Goal: Task Accomplishment & Management: Manage account settings

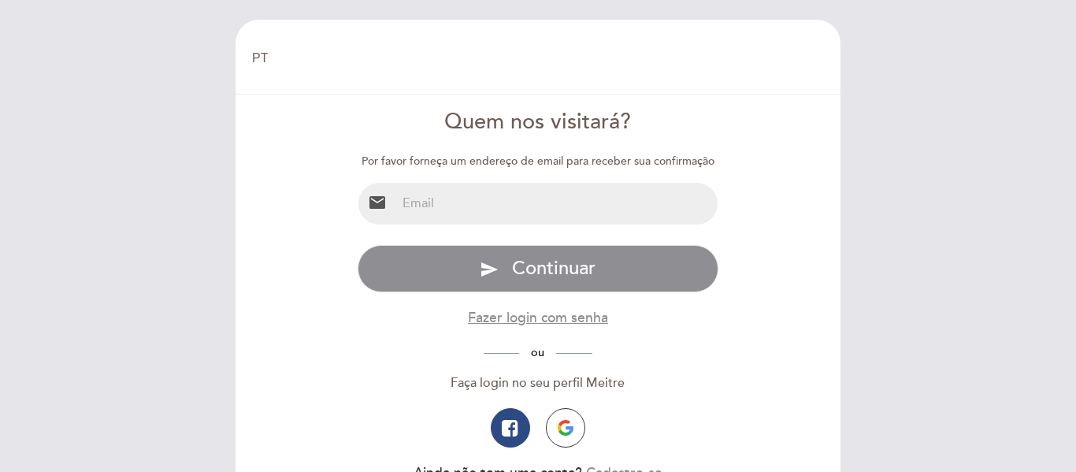
select select "pt"
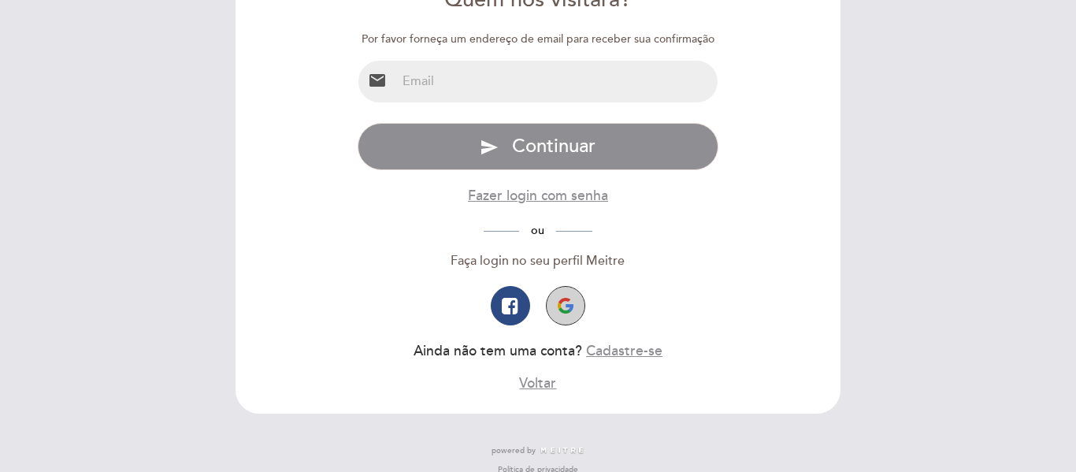
scroll to position [122, 0]
click at [599, 198] on button "Fazer login com senha" at bounding box center [538, 196] width 140 height 20
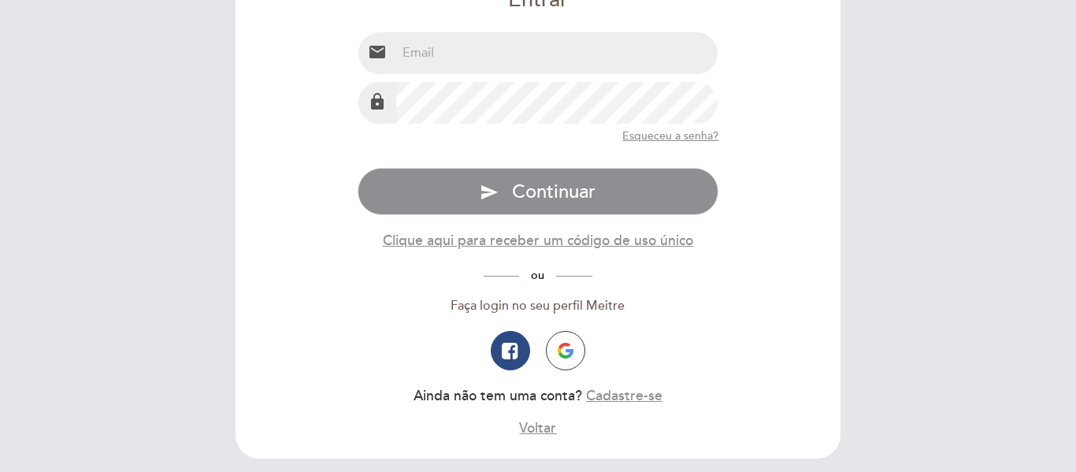
click at [587, 56] on input "email" at bounding box center [557, 53] width 322 height 42
type input "[EMAIL_ADDRESS][DOMAIN_NAME]"
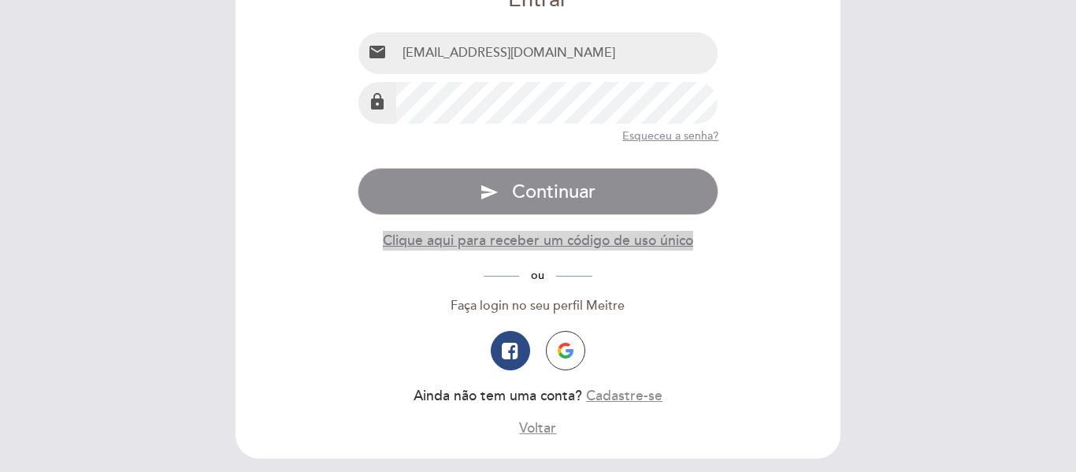
click at [560, 243] on button "Clique aqui para receber um código de uso único" at bounding box center [538, 241] width 310 height 20
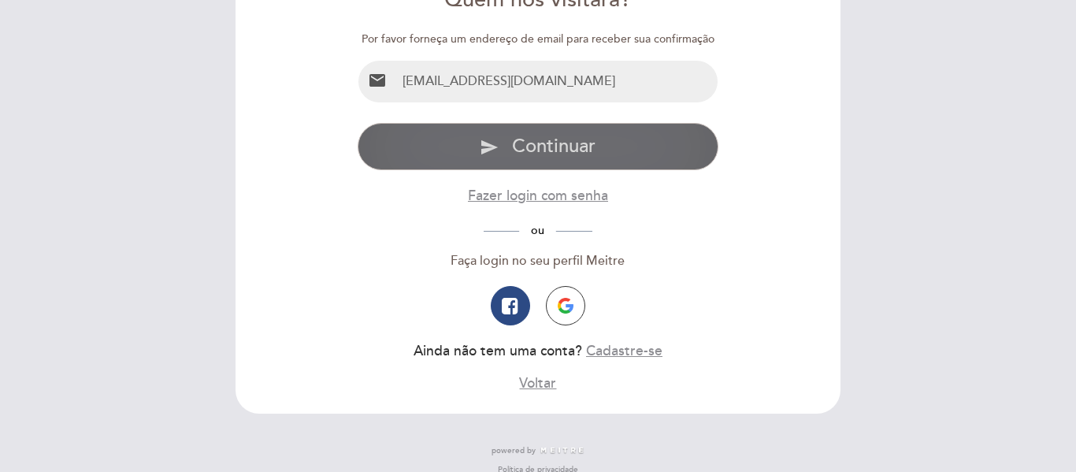
click at [580, 153] on span "Continuar" at bounding box center [553, 146] width 83 height 23
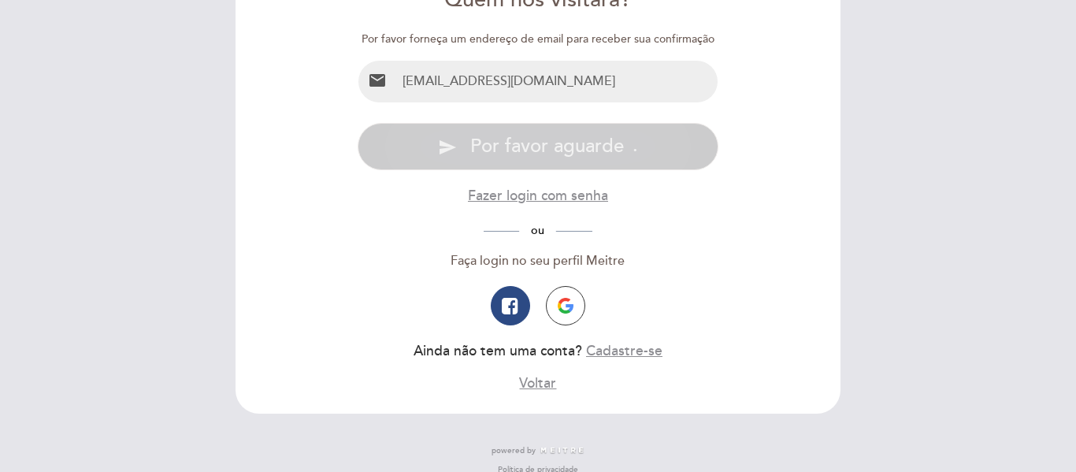
scroll to position [0, 0]
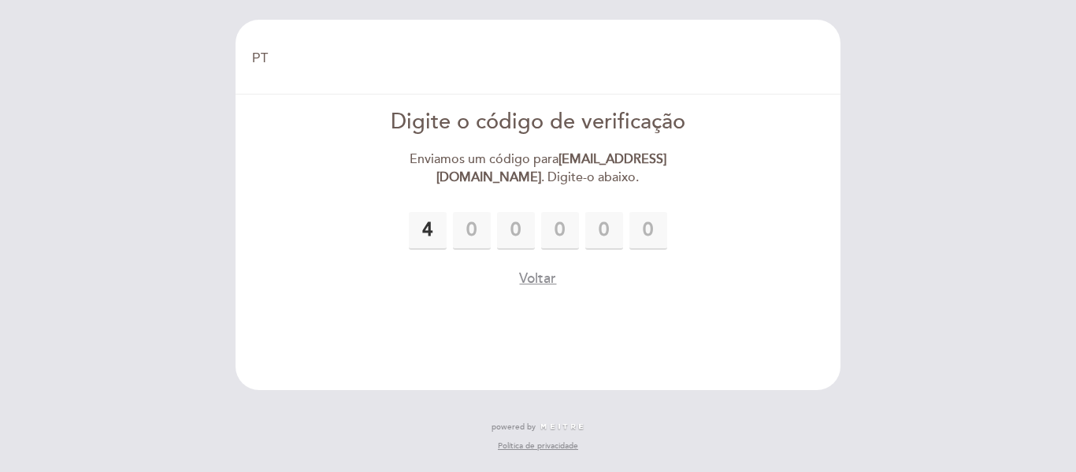
type input "4"
type input "2"
type input "8"
type input "0"
type input "6"
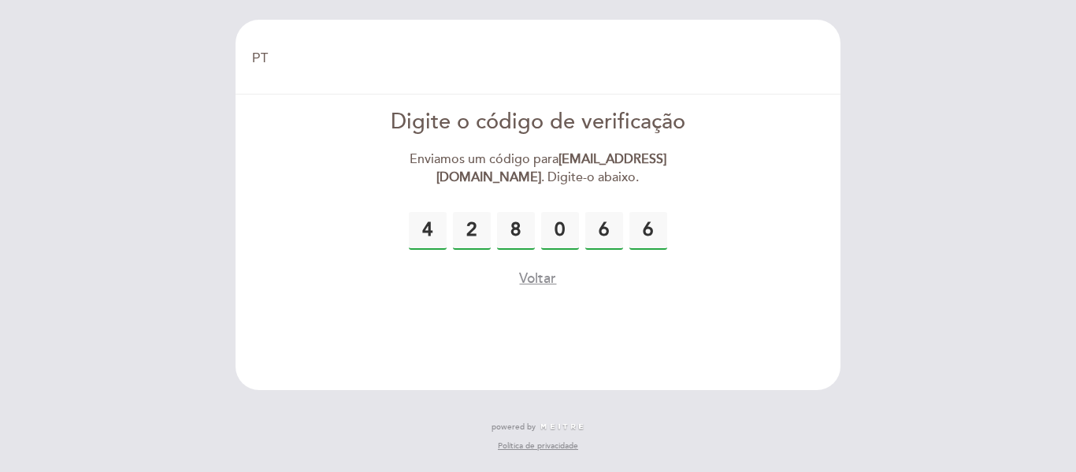
type input "6"
